Goal: Transaction & Acquisition: Purchase product/service

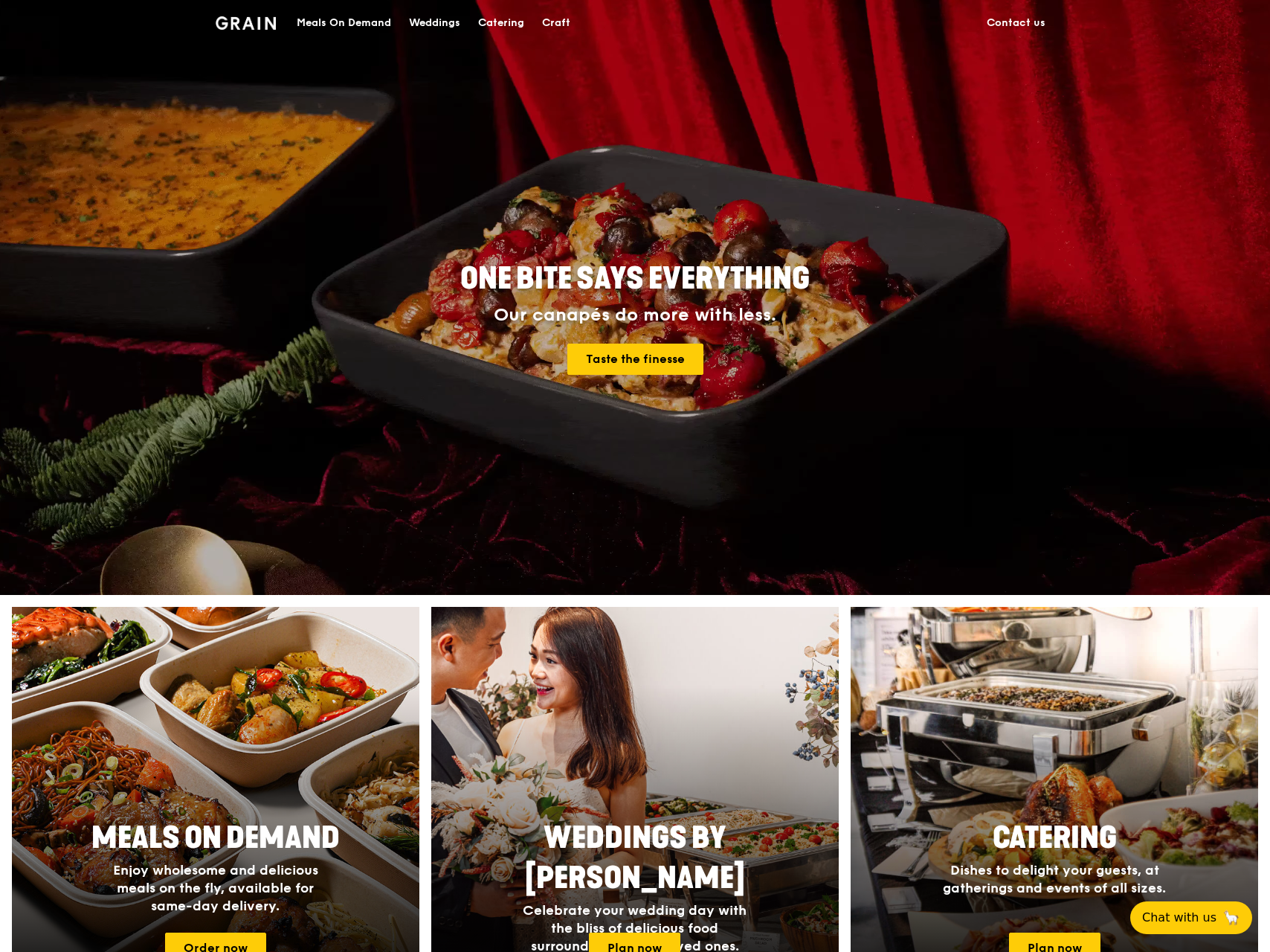
click at [354, 21] on div "Meals On Demand" at bounding box center [343, 23] width 95 height 44
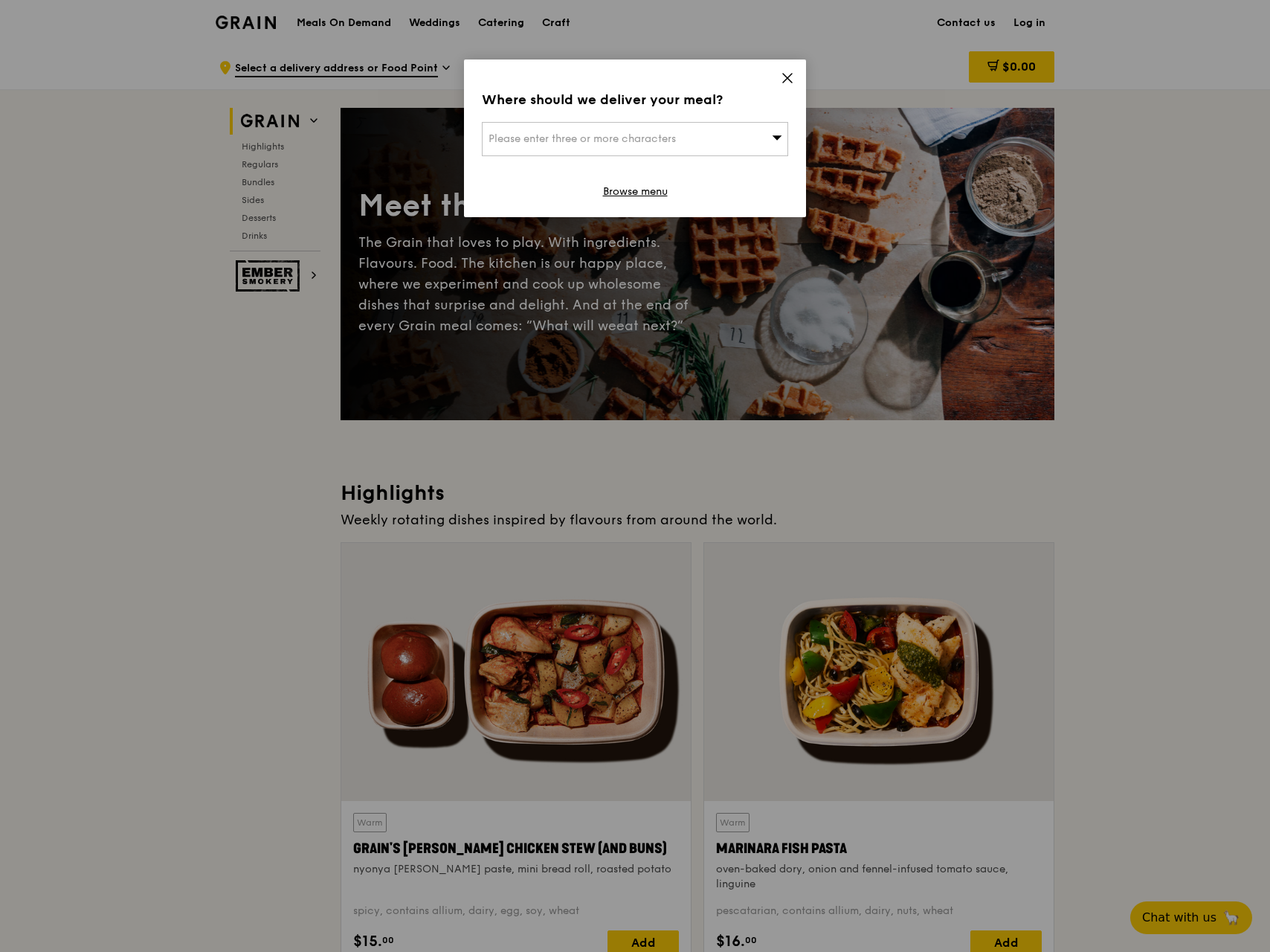
click at [786, 78] on icon at bounding box center [787, 78] width 13 height 13
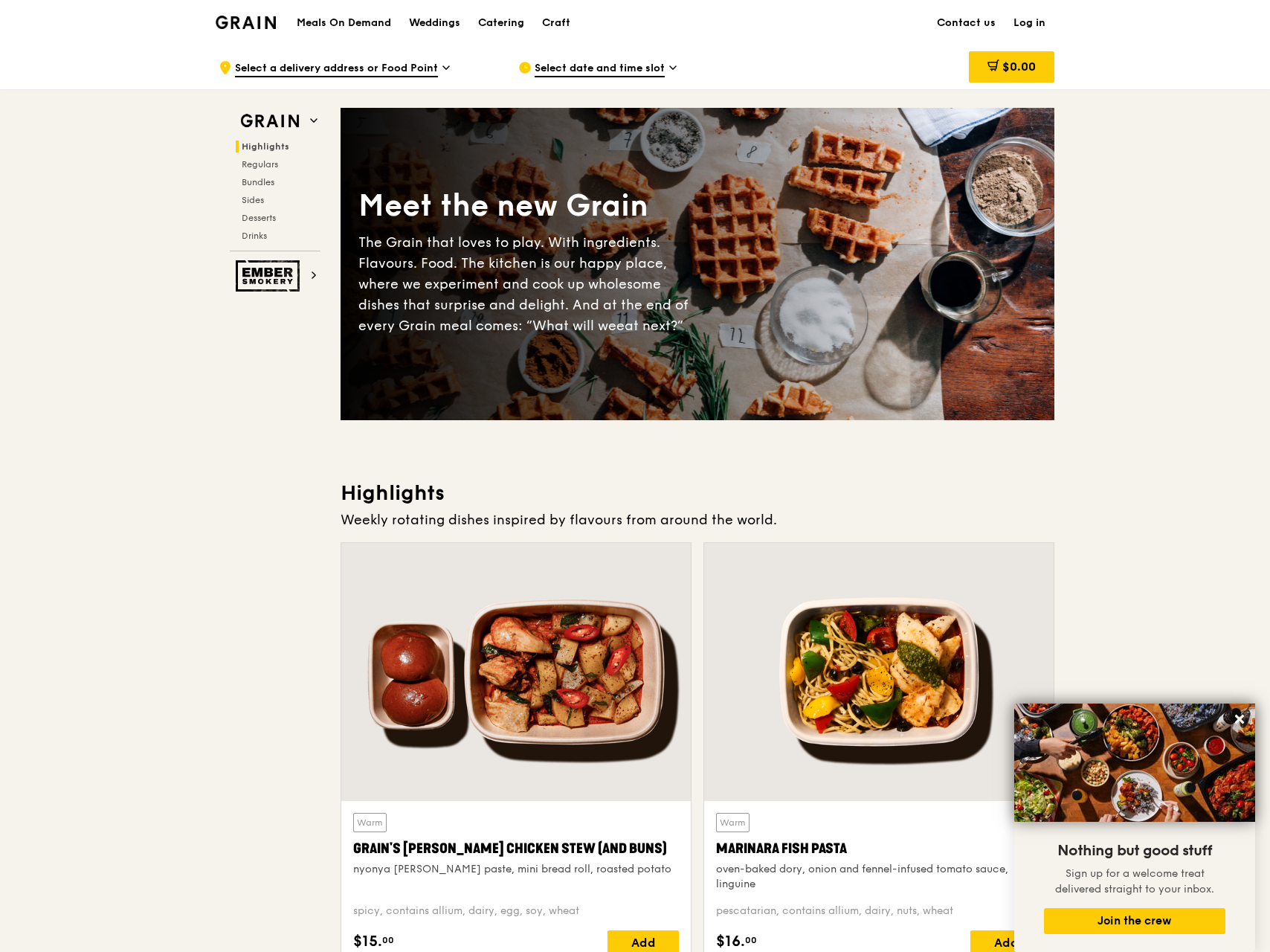
click at [241, 26] on img at bounding box center [246, 22] width 60 height 13
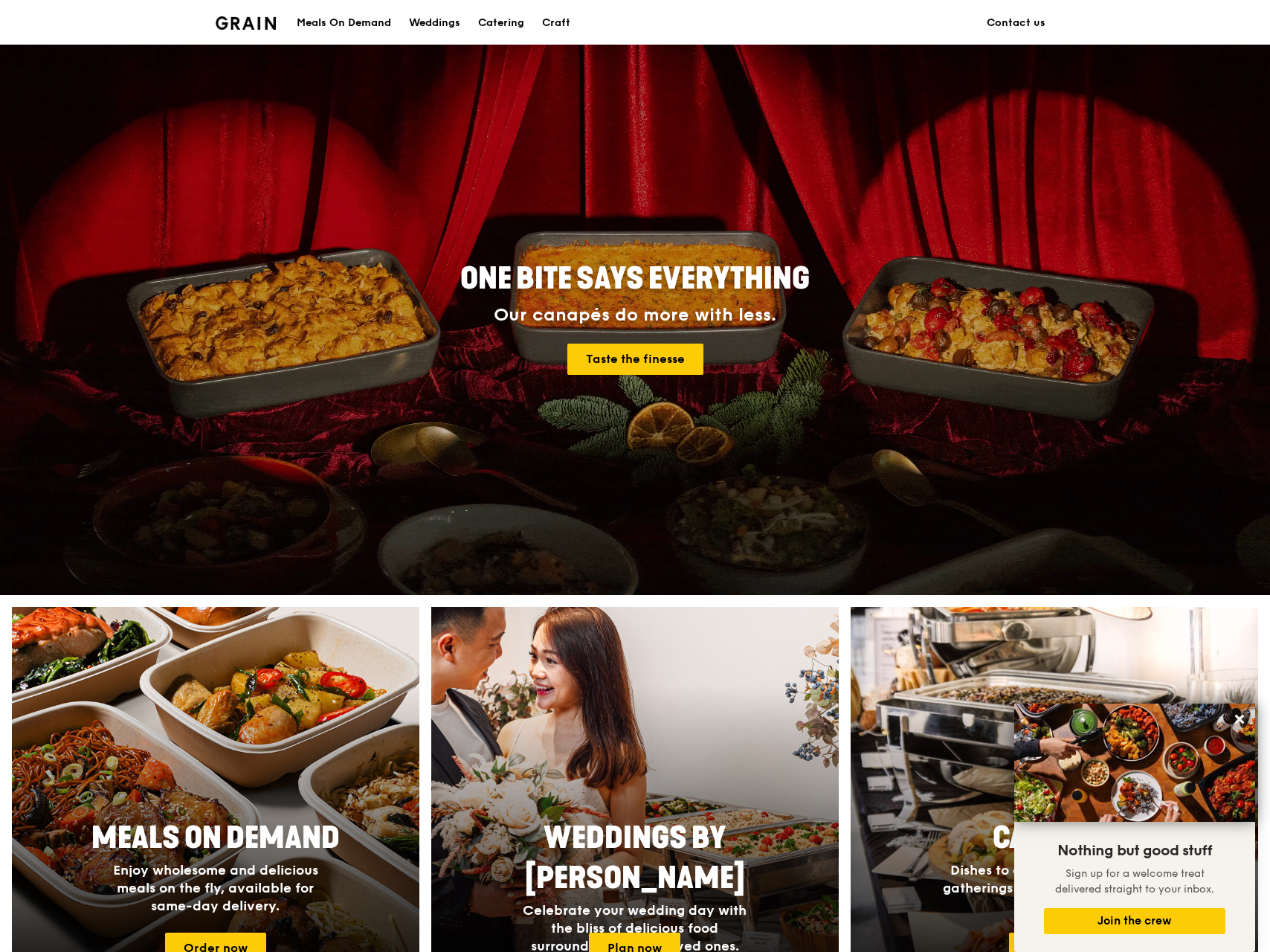
scroll to position [595, 0]
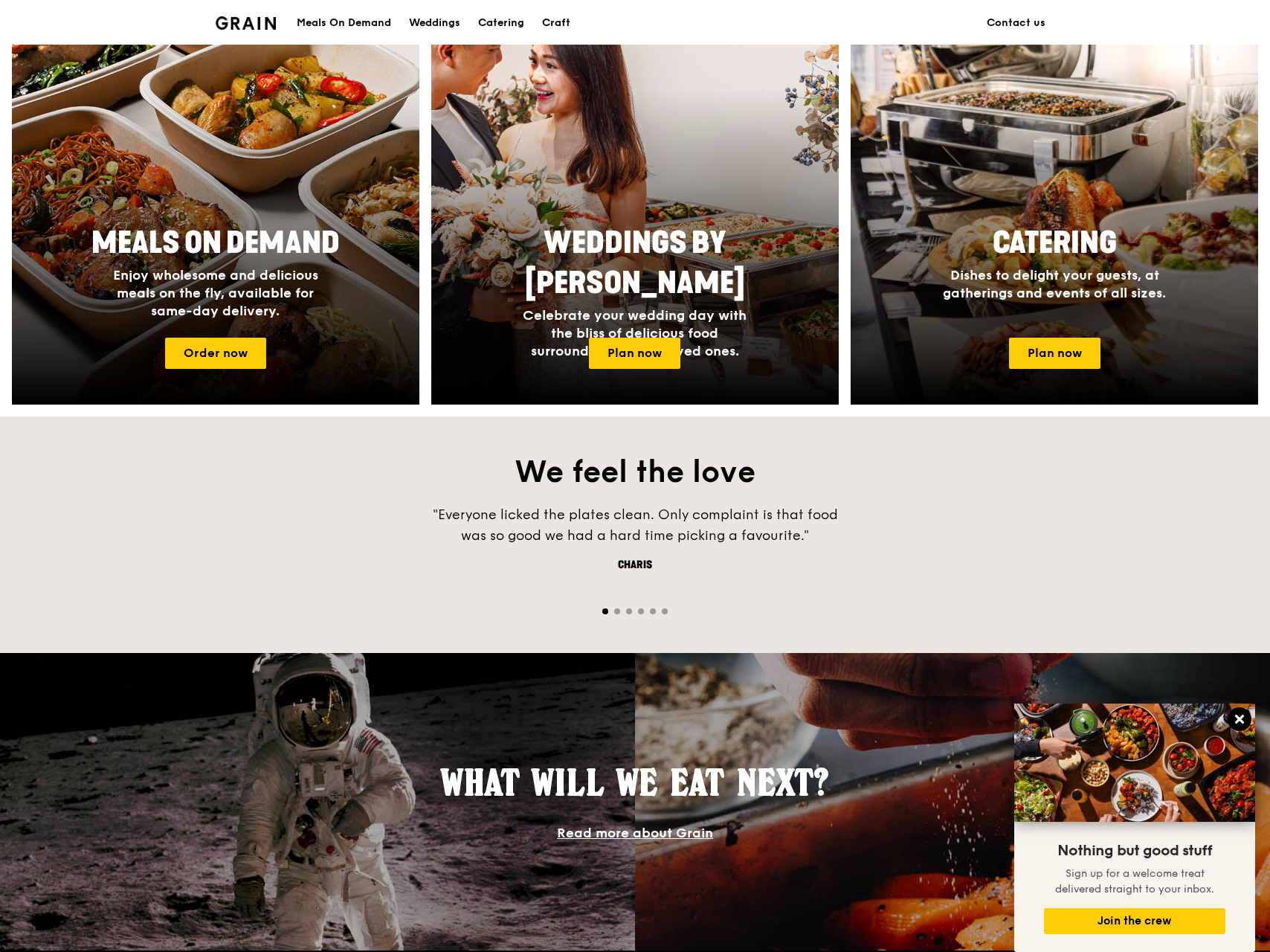
click at [1237, 719] on icon at bounding box center [1239, 718] width 13 height 13
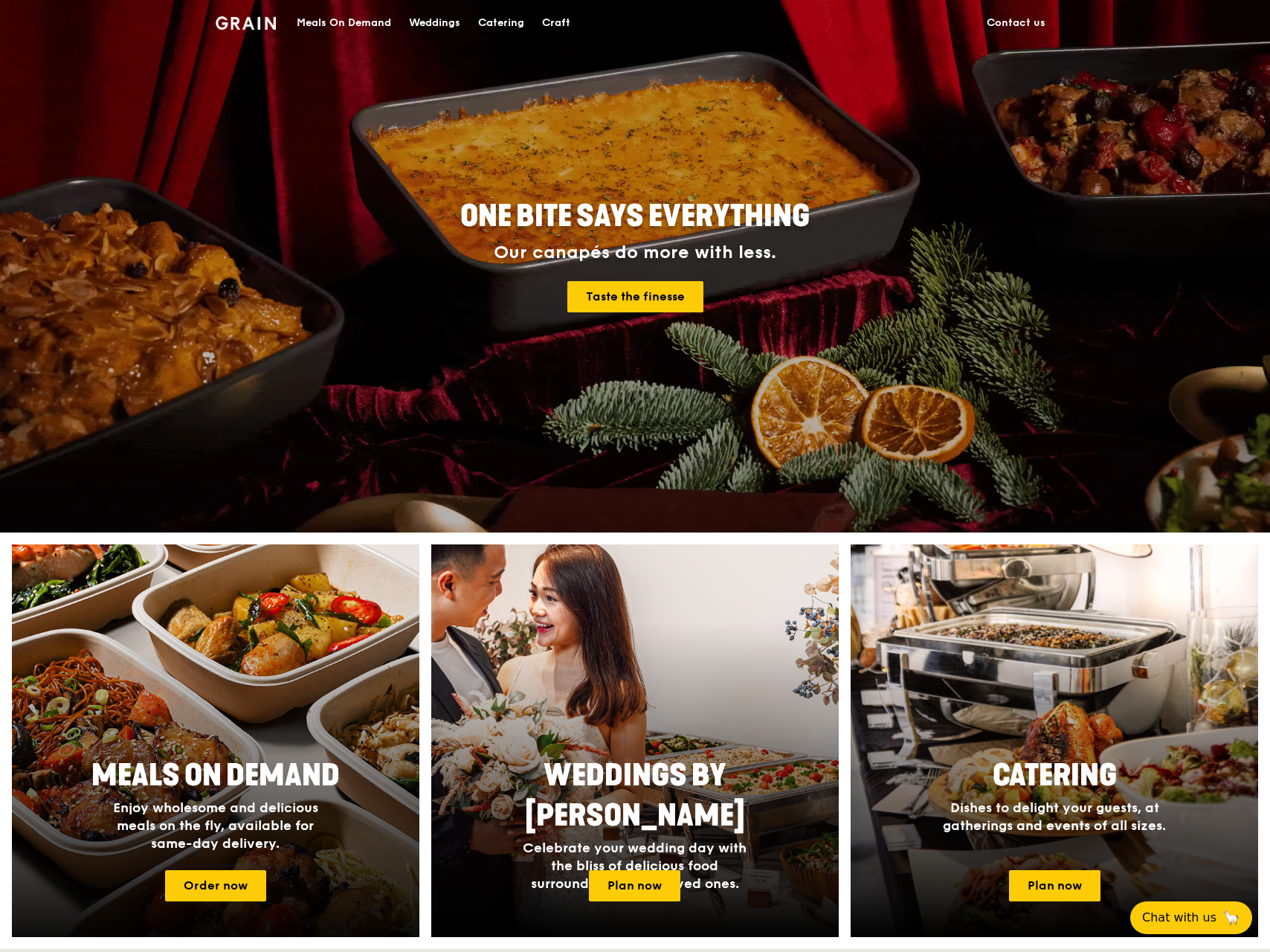
scroll to position [0, 0]
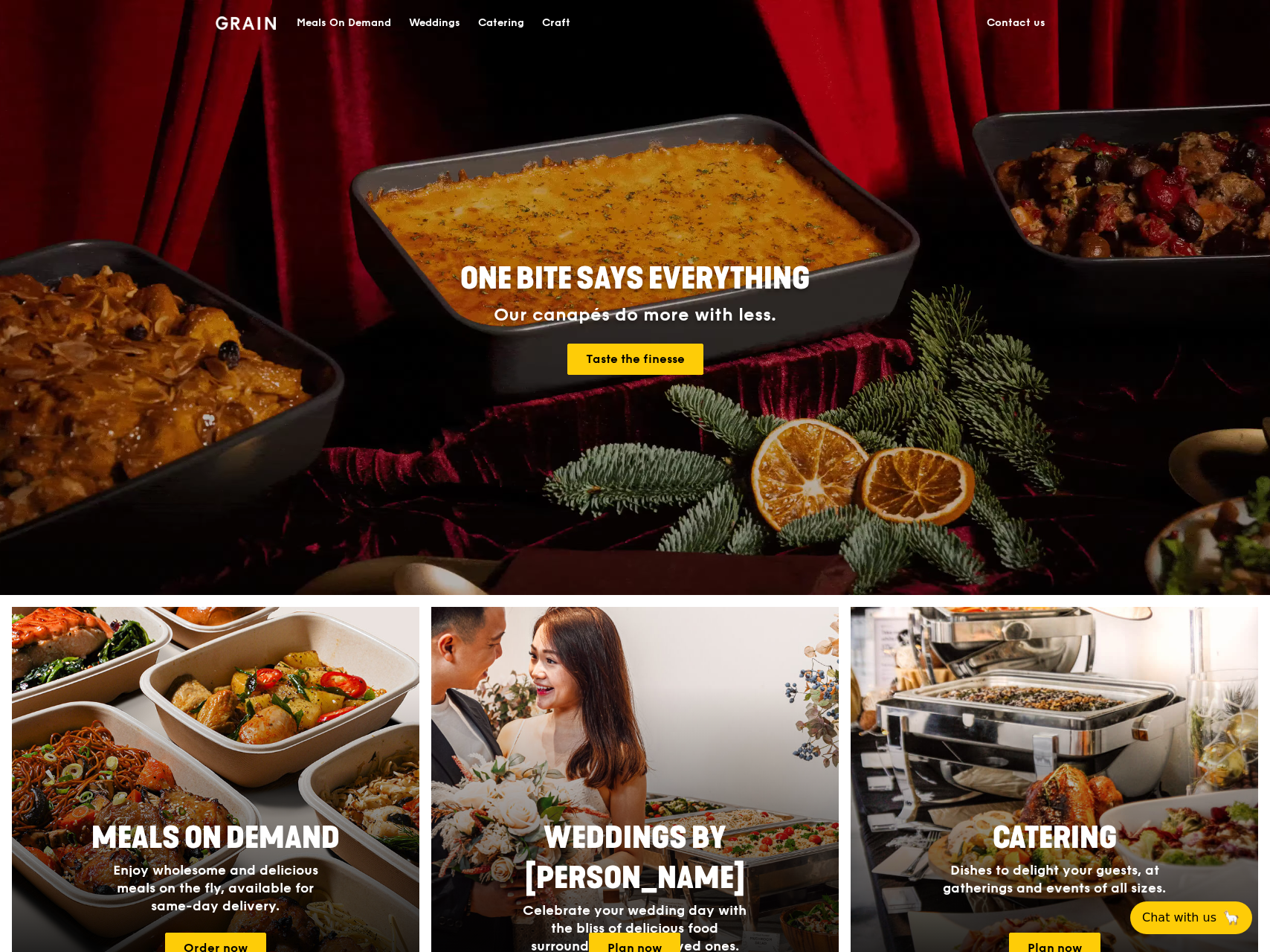
click at [347, 21] on div "Meals On Demand" at bounding box center [343, 23] width 95 height 44
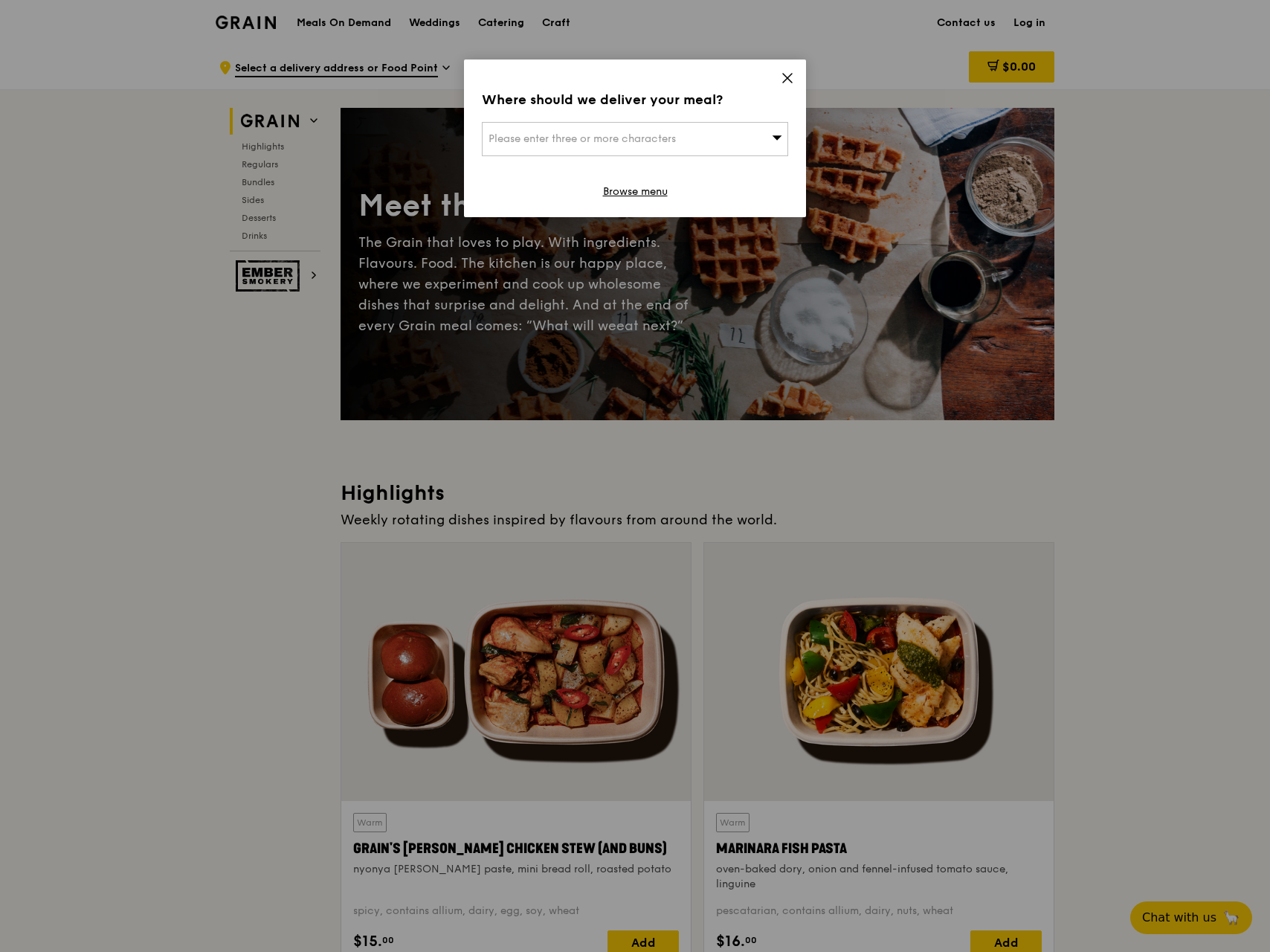
click at [1175, 459] on div "Where should we deliver your meal? Please enter three or more characters Browse…" at bounding box center [635, 476] width 1270 height 952
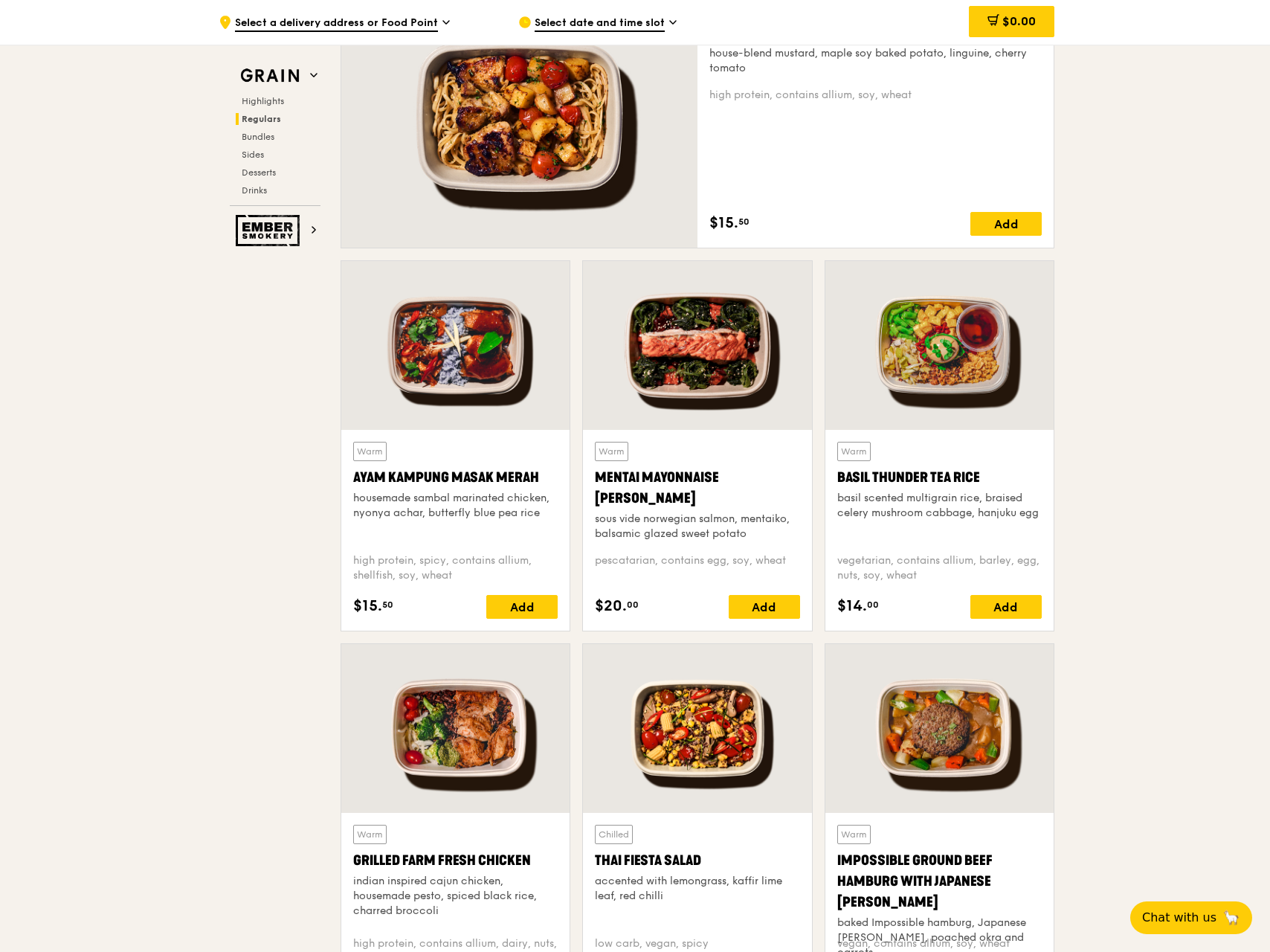
scroll to position [1041, 0]
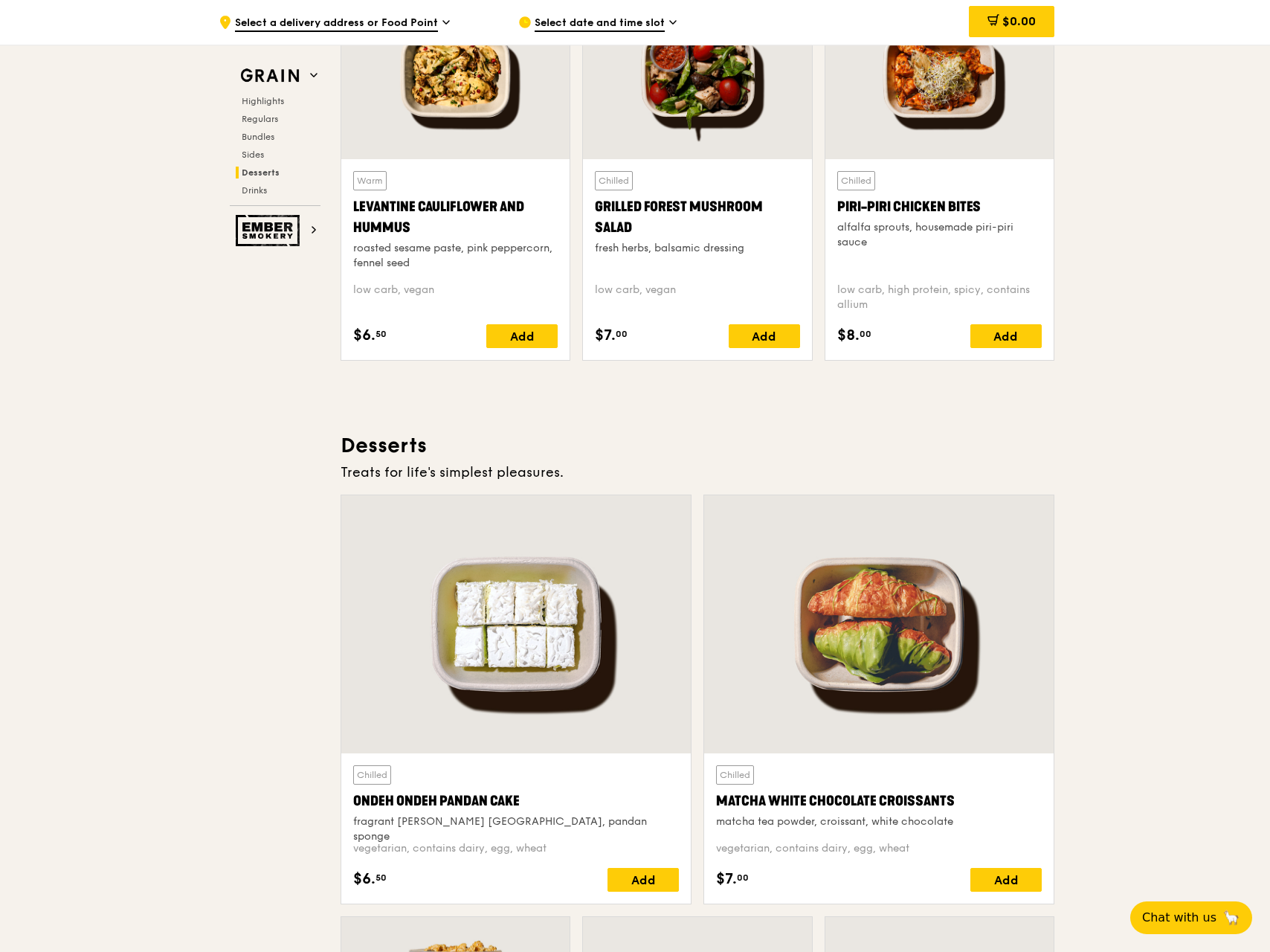
scroll to position [4610, 0]
